Goal: Navigation & Orientation: Find specific page/section

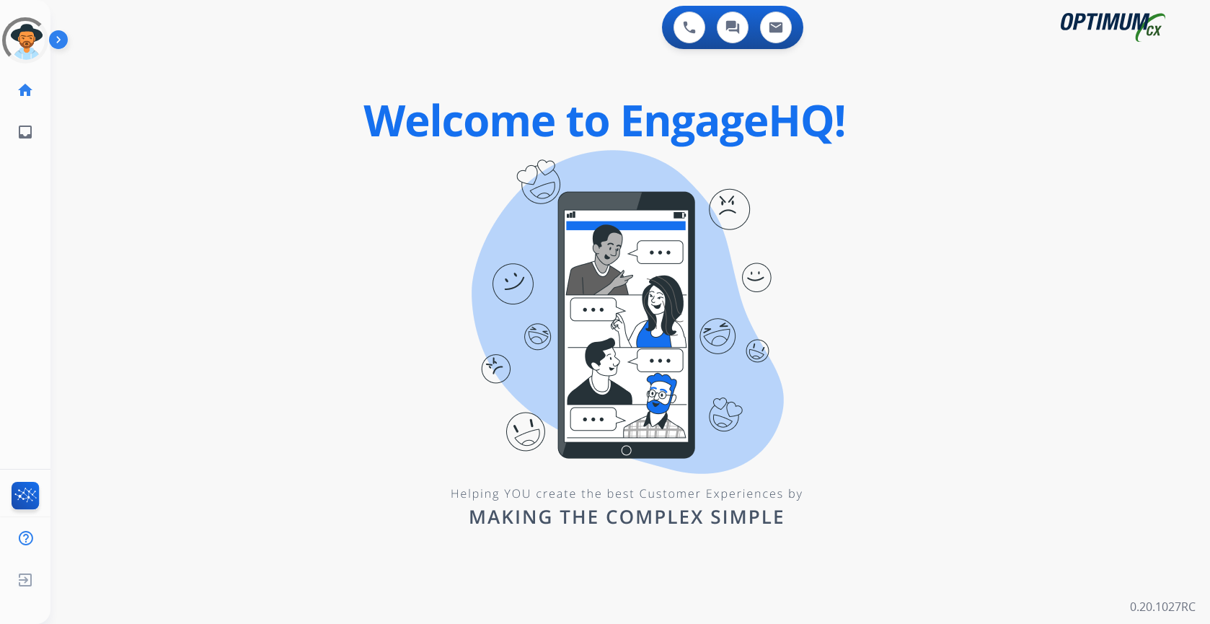
drag, startPoint x: 391, startPoint y: 389, endPoint x: 288, endPoint y: 340, distance: 114.5
click at [389, 389] on div "0 Voice Interactions 0 Chat Interactions 0 Email Interactions swap_horiz Break …" at bounding box center [630, 312] width 1160 height 624
click at [57, 40] on img at bounding box center [61, 42] width 25 height 27
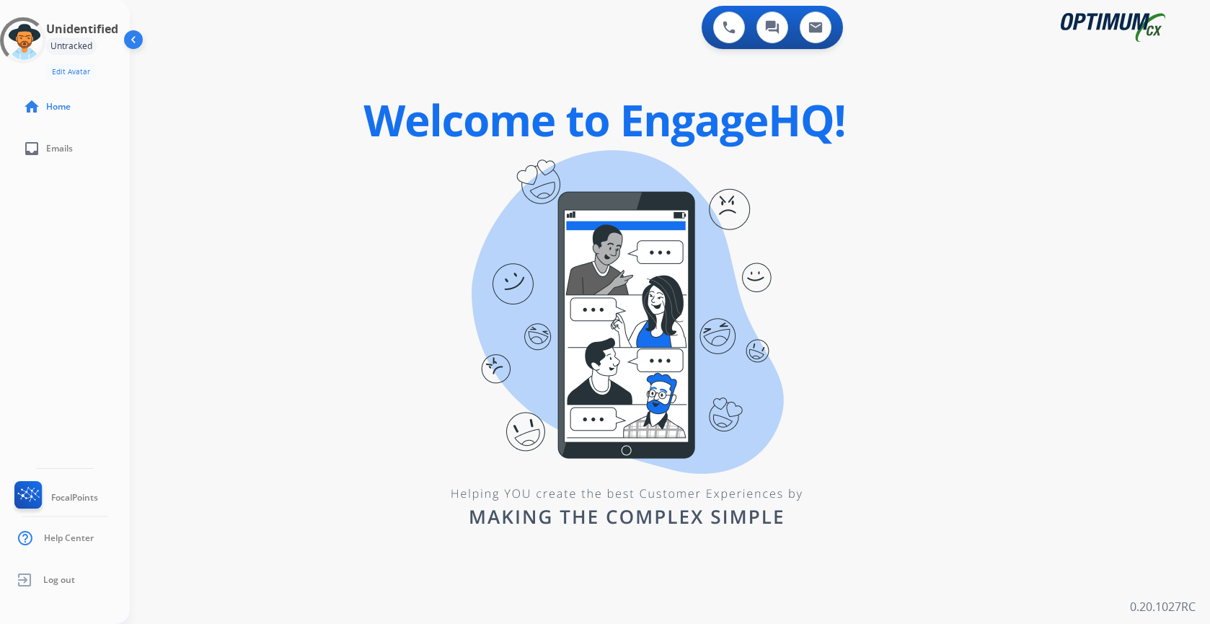
click at [78, 48] on div "Untracked" at bounding box center [71, 46] width 50 height 17
click at [37, 45] on div at bounding box center [23, 40] width 59 height 59
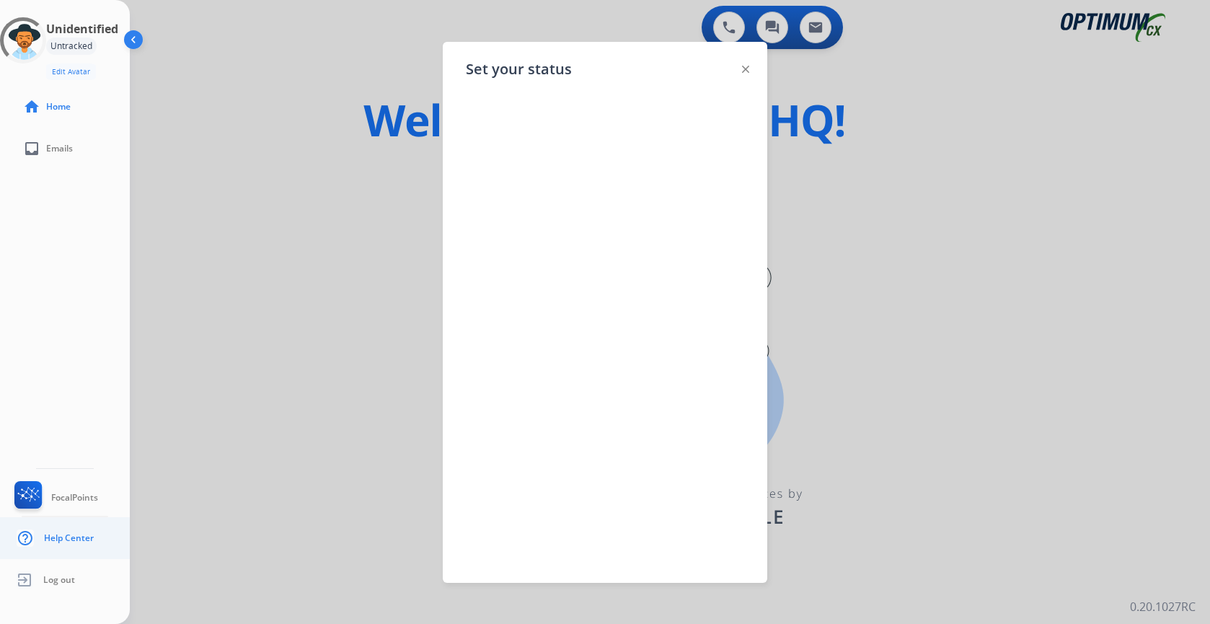
click at [64, 539] on span "Help Center" at bounding box center [69, 538] width 50 height 12
click at [76, 47] on div "Untracked" at bounding box center [71, 46] width 50 height 17
click at [744, 67] on img at bounding box center [745, 69] width 7 height 7
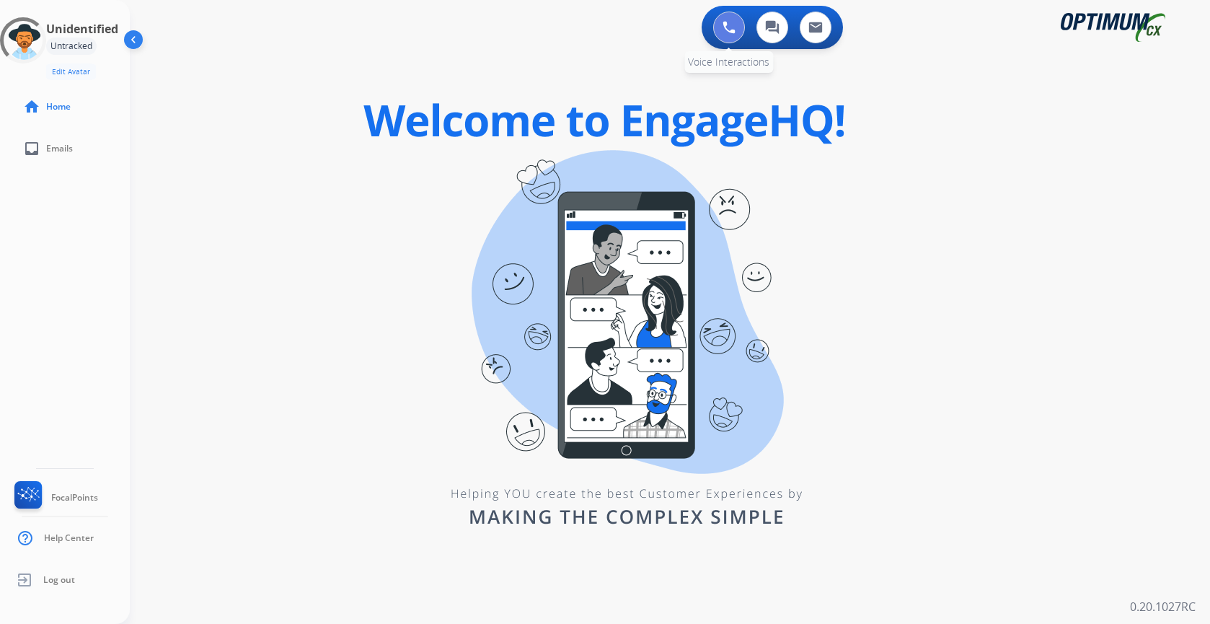
click at [727, 35] on button at bounding box center [729, 28] width 32 height 32
click at [35, 41] on div at bounding box center [23, 40] width 62 height 62
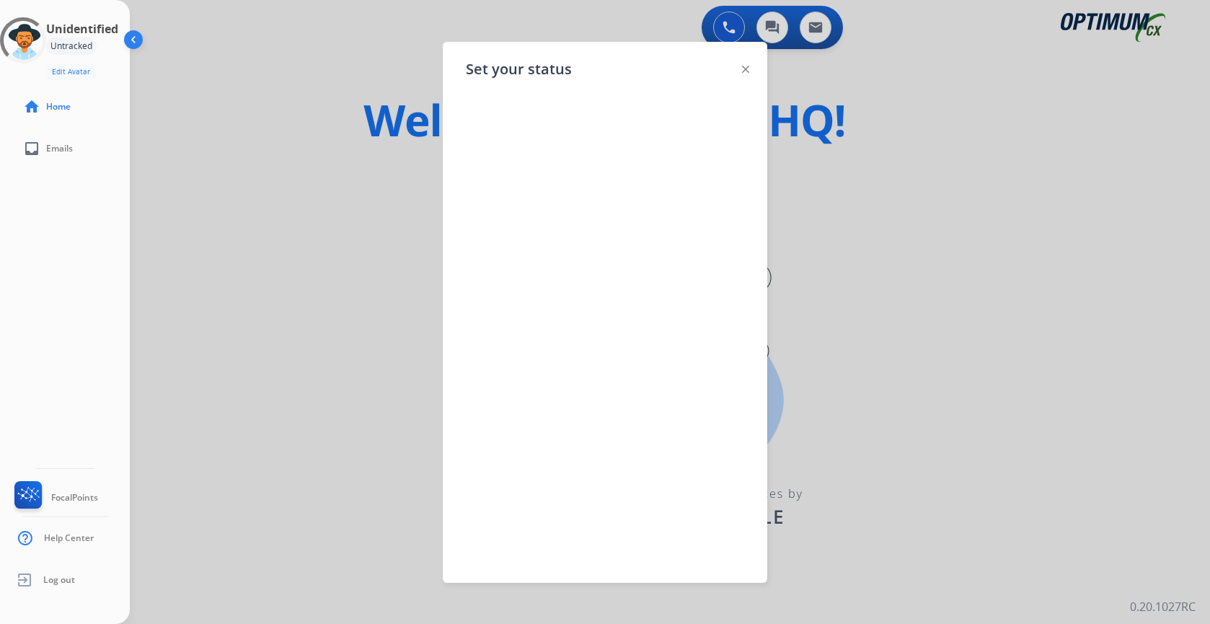
click at [746, 69] on img at bounding box center [745, 69] width 7 height 7
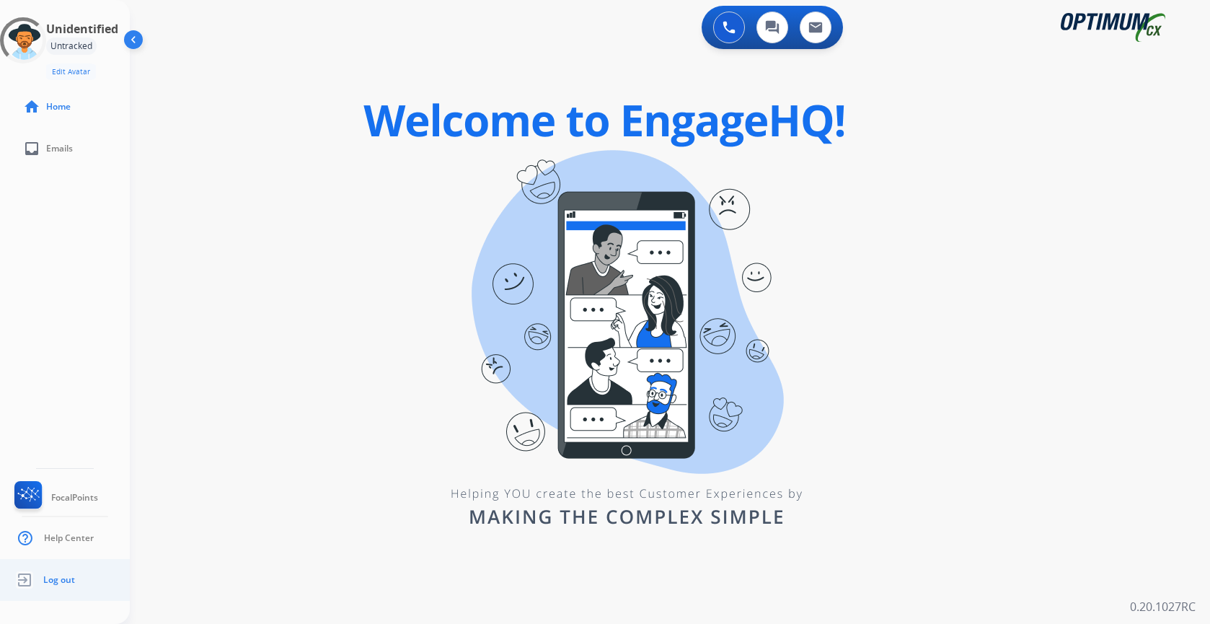
click at [66, 581] on span "Log out" at bounding box center [59, 580] width 32 height 12
click at [67, 577] on span "Log out" at bounding box center [59, 580] width 32 height 12
click at [18, 576] on img at bounding box center [25, 579] width 26 height 27
click at [53, 581] on span "Log out" at bounding box center [59, 580] width 32 height 12
click at [27, 576] on img at bounding box center [25, 579] width 26 height 27
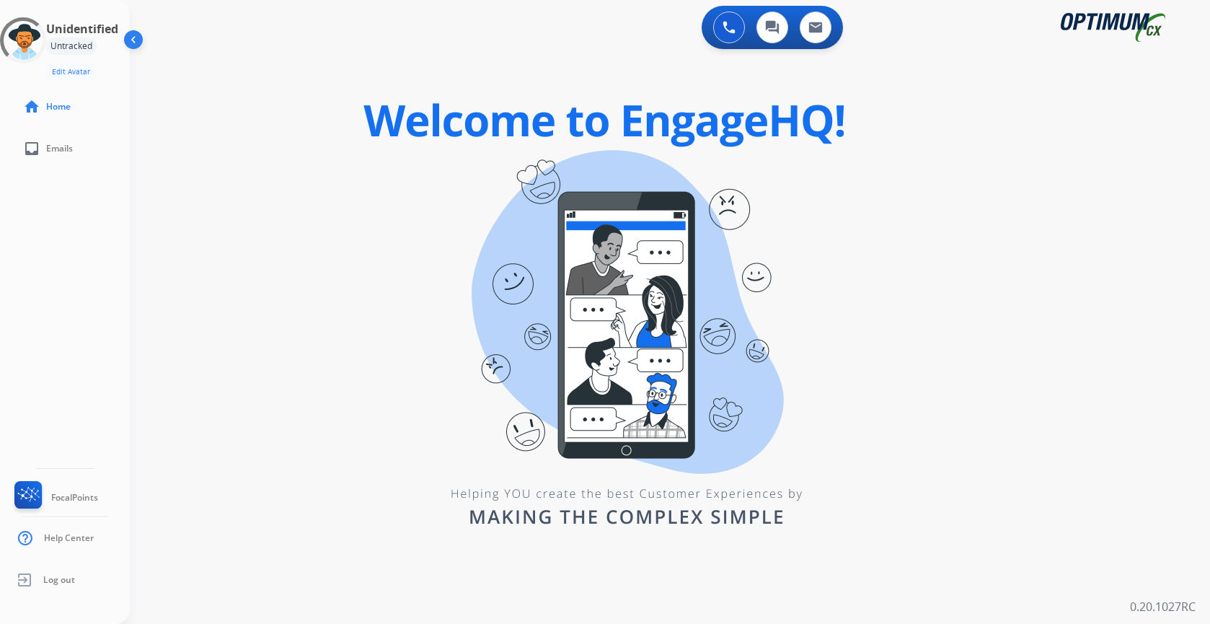
click at [84, 44] on div "Untracked" at bounding box center [71, 46] width 50 height 17
